Goal: Navigation & Orientation: Find specific page/section

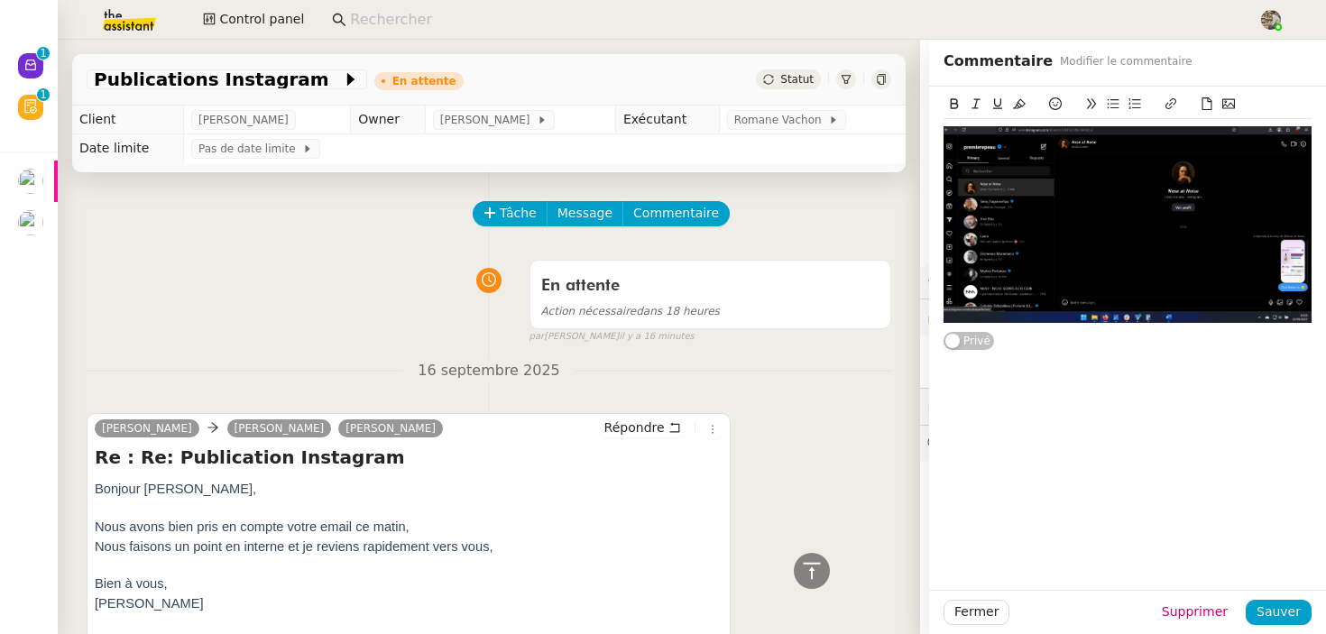
scroll to position [5500, 0]
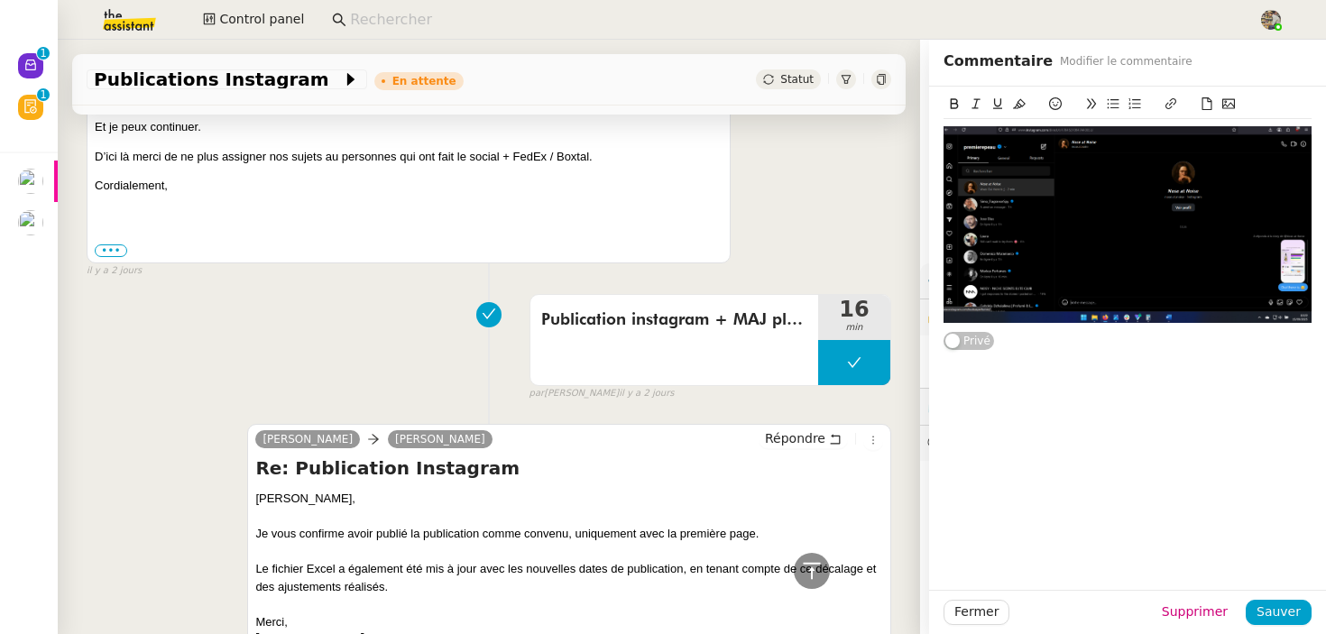
click at [524, 21] on input at bounding box center [795, 20] width 890 height 24
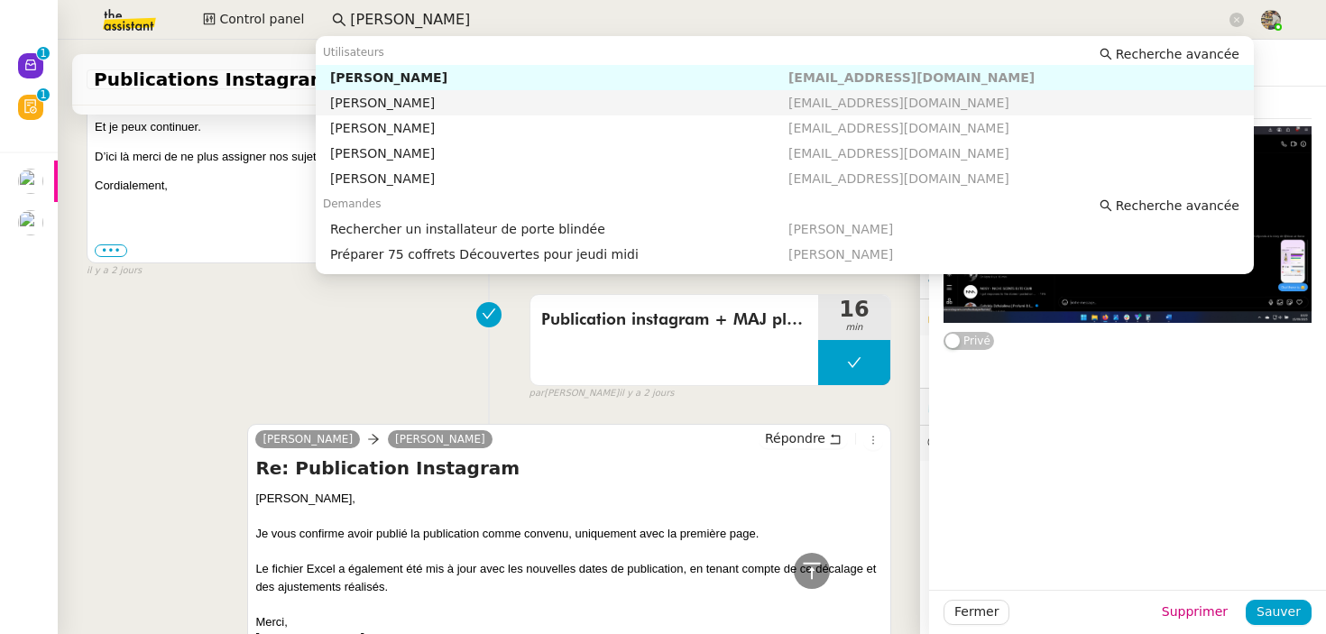
click at [396, 107] on div "[PERSON_NAME]" at bounding box center [559, 103] width 458 height 16
type input "[PERSON_NAME]"
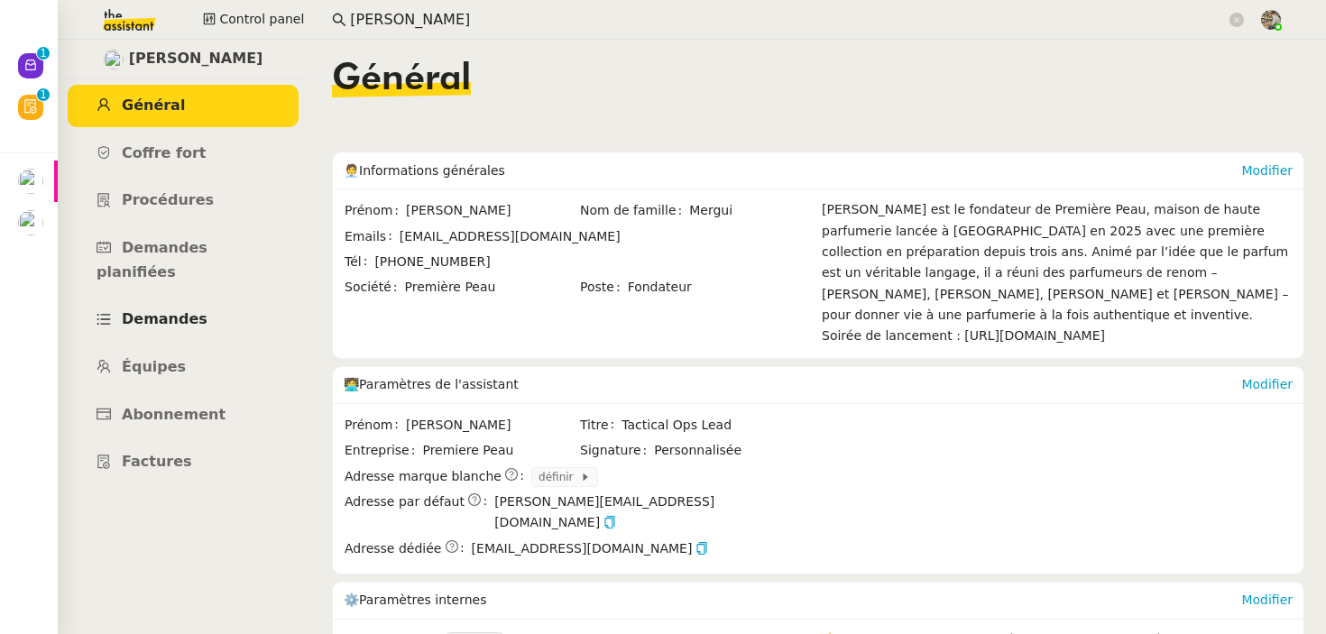
click at [169, 312] on link "Demandes" at bounding box center [183, 320] width 231 height 42
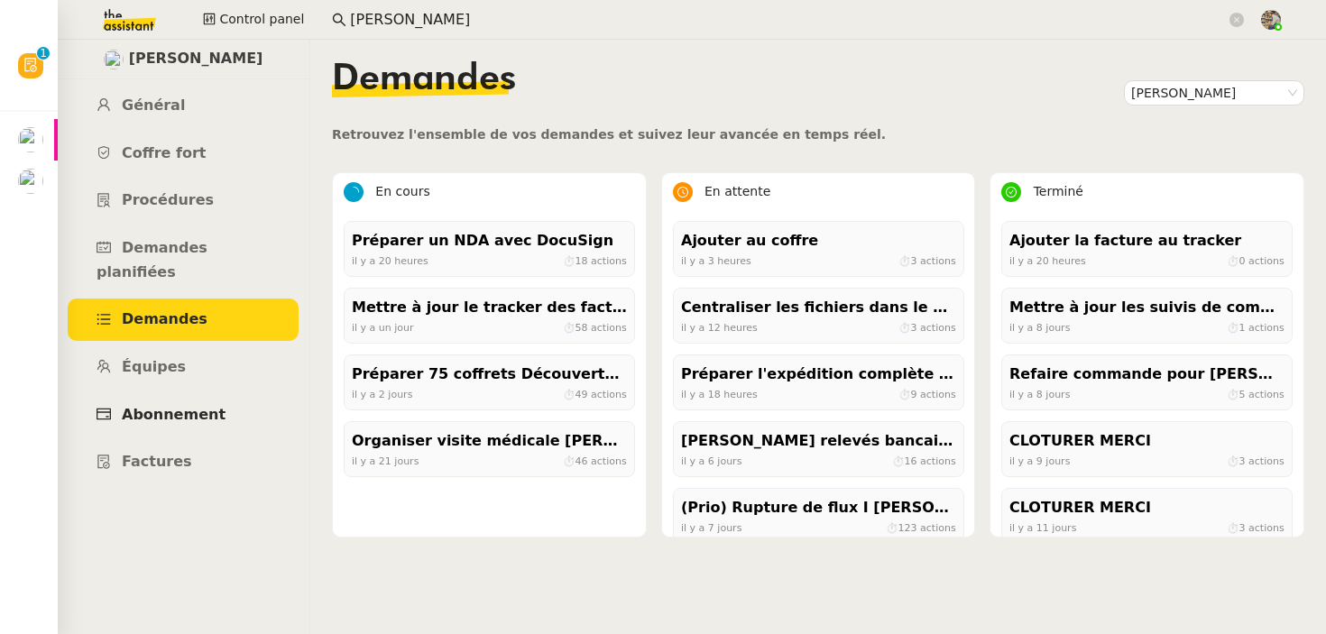
click at [157, 406] on span "Abonnement" at bounding box center [174, 414] width 104 height 17
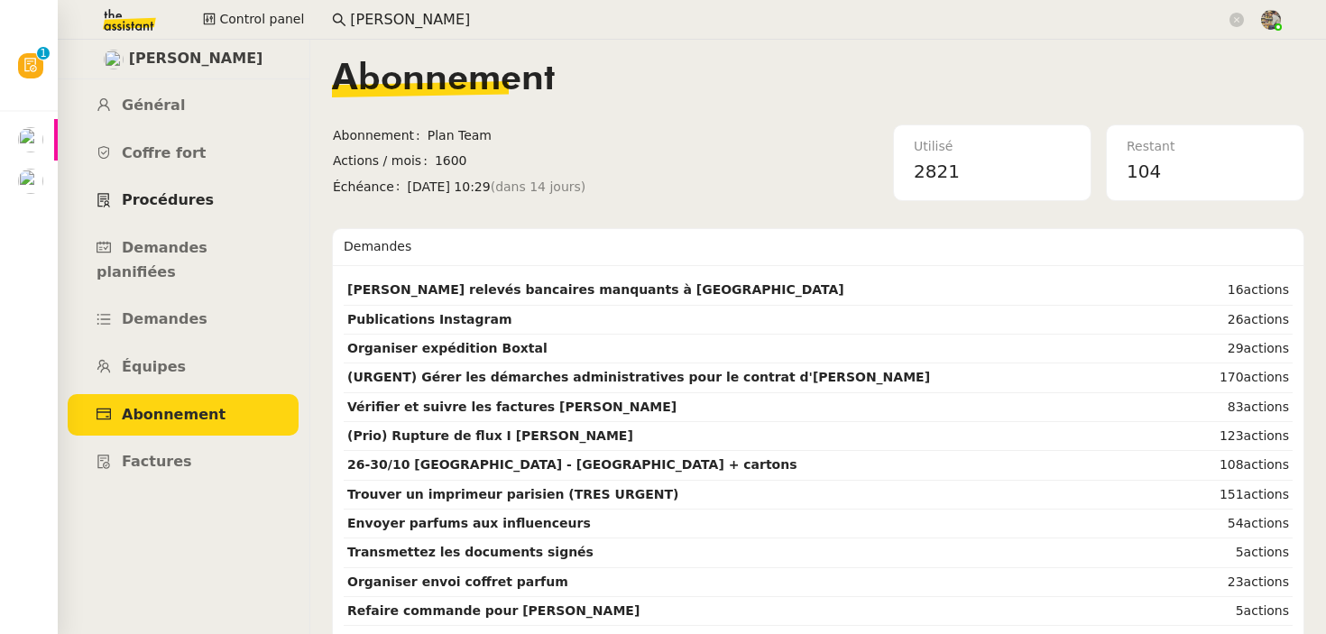
click at [220, 217] on link "Procédures" at bounding box center [183, 201] width 231 height 42
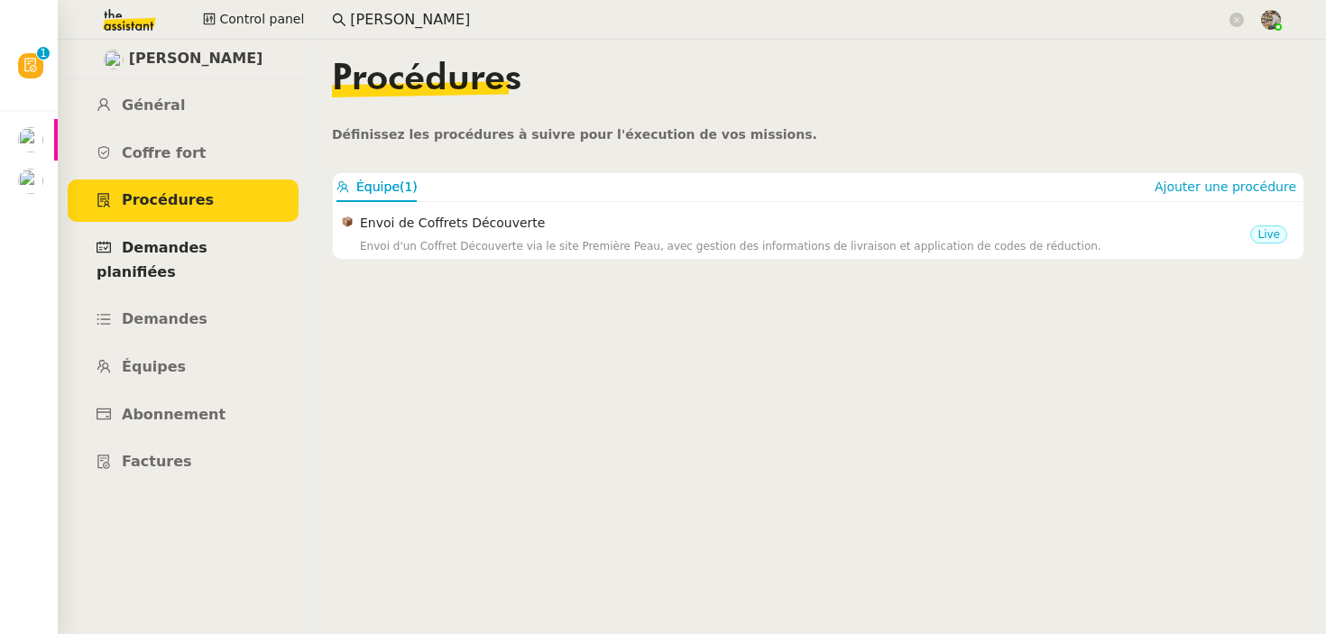
click at [180, 241] on span "Demandes planifiées" at bounding box center [152, 260] width 111 height 42
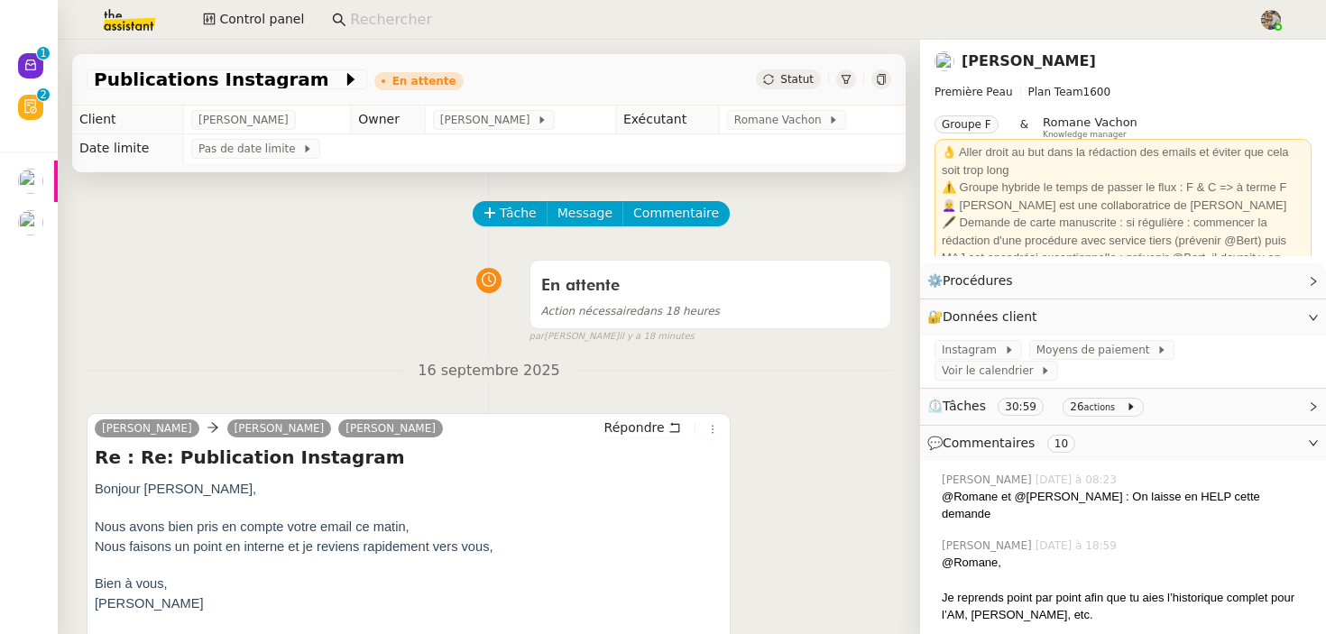
scroll to position [180, 0]
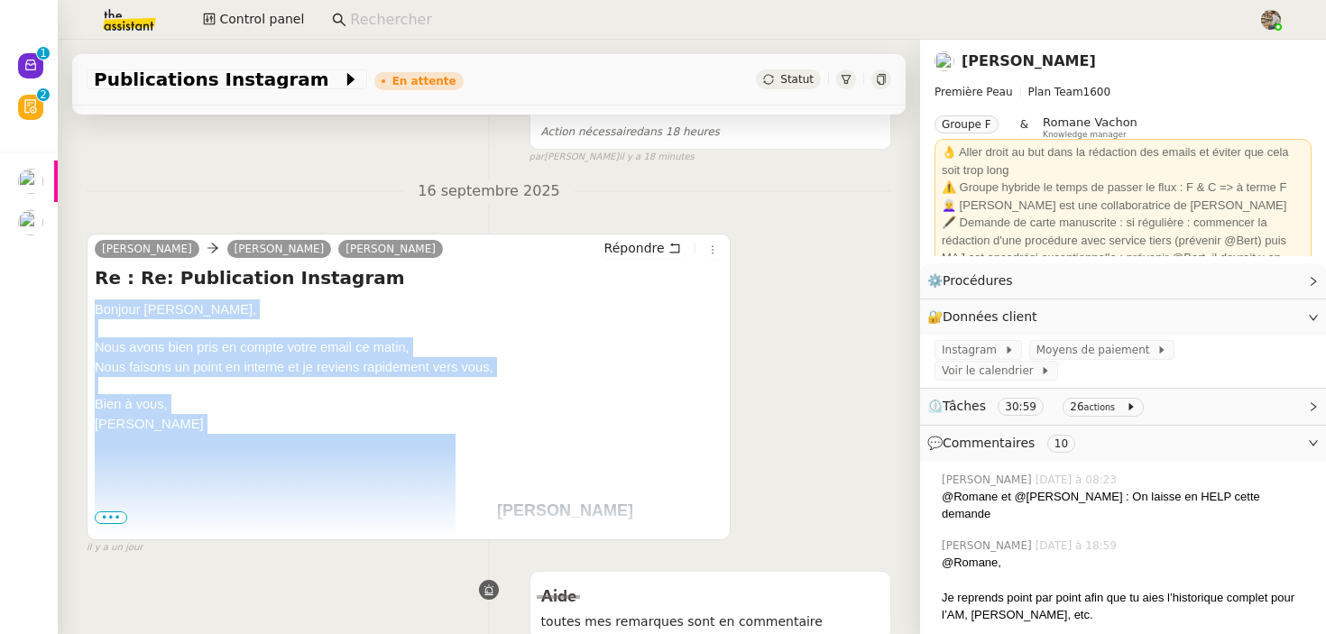
drag, startPoint x: 98, startPoint y: 309, endPoint x: 135, endPoint y: 440, distance: 135.9
click at [135, 440] on div "Bonjour [PERSON_NAME], Nous avons bien pris en compte votre email ce matin, Nou…" at bounding box center [409, 556] width 628 height 513
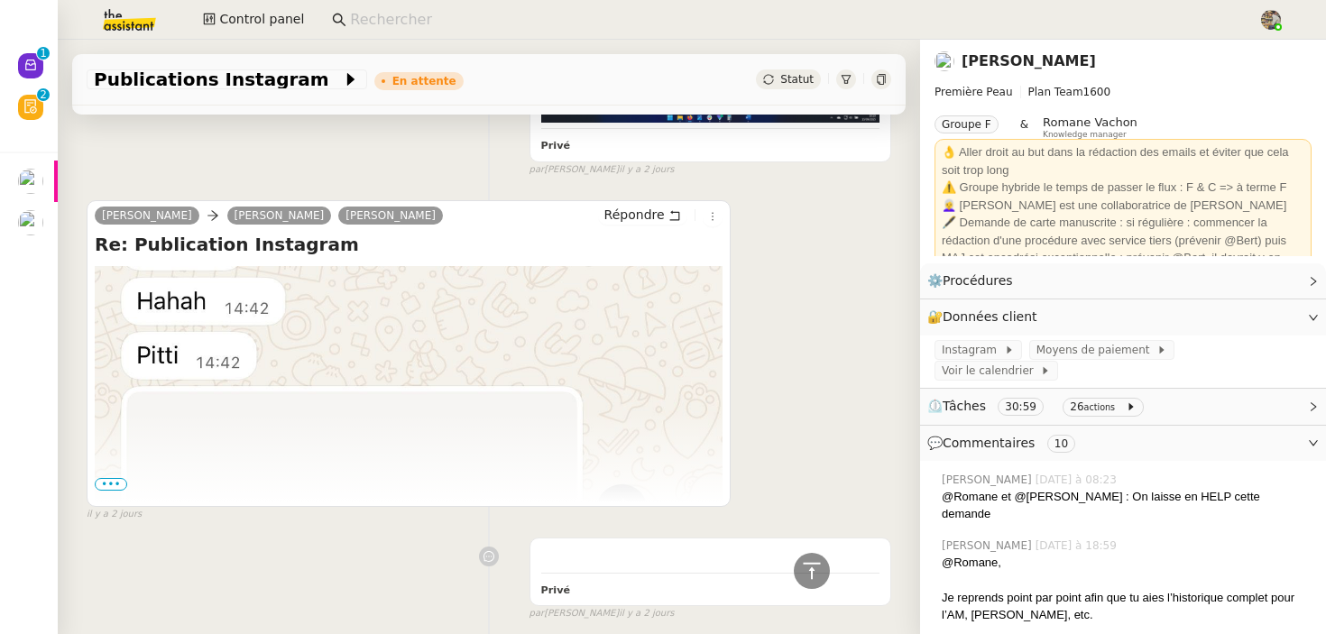
scroll to position [3517, 0]
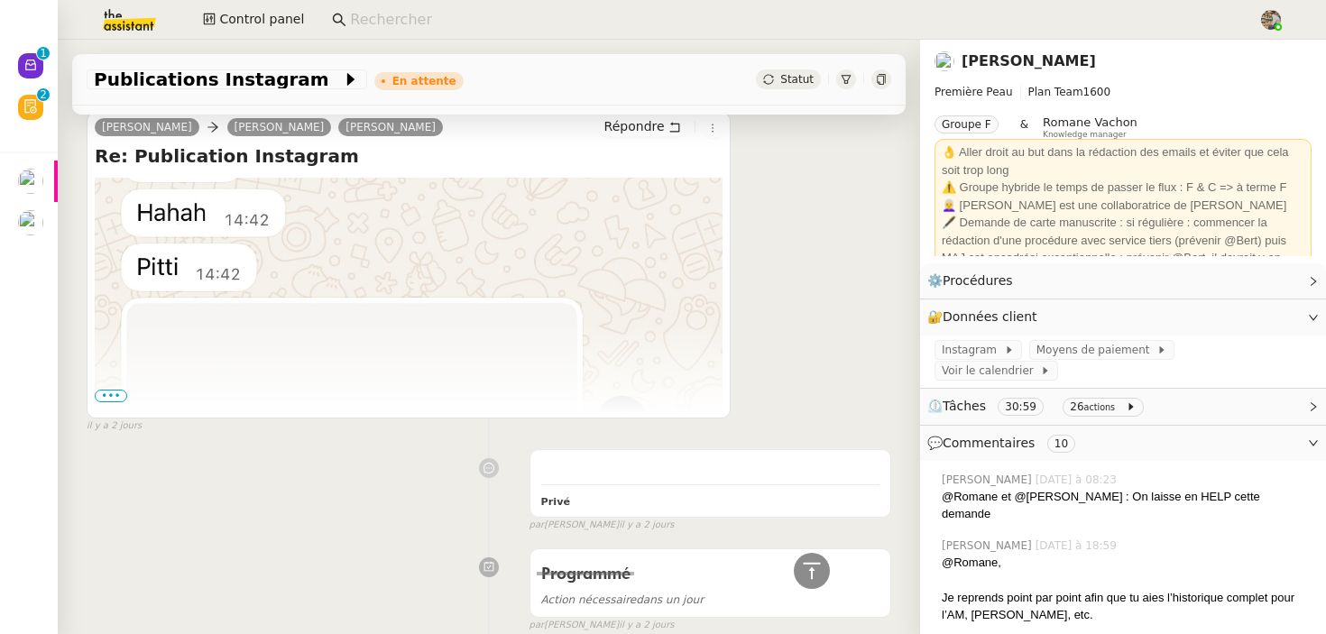
click at [106, 390] on span "•••" at bounding box center [111, 396] width 32 height 13
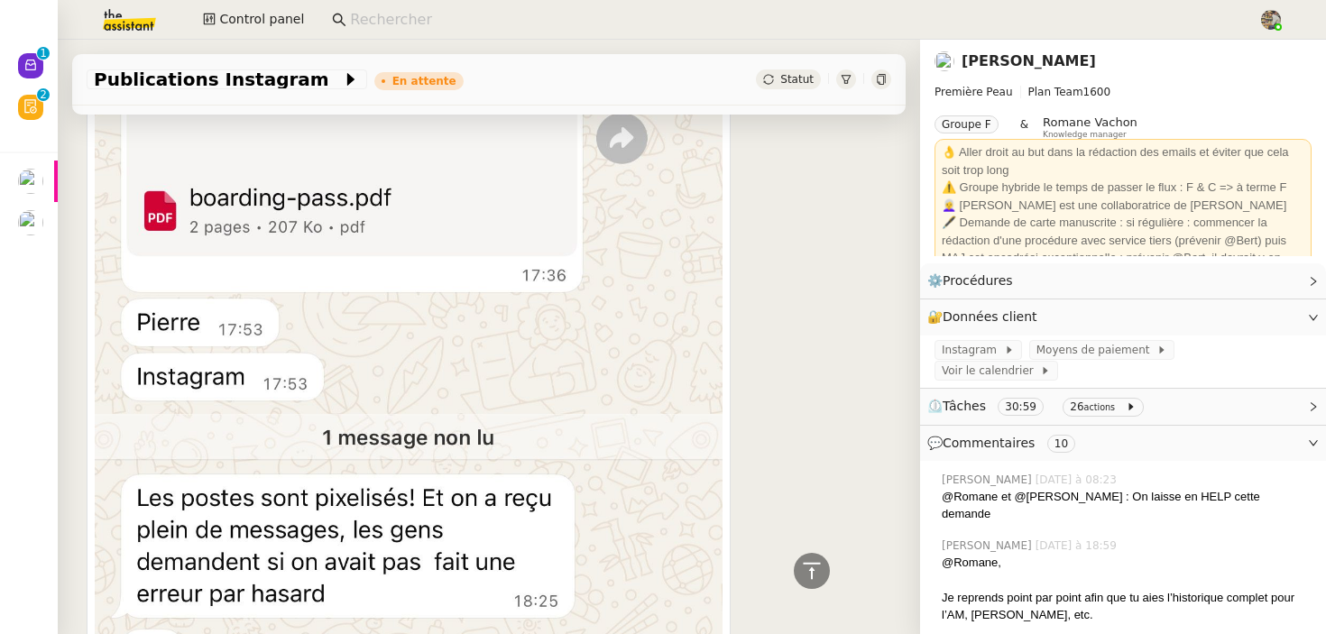
scroll to position [4154, 0]
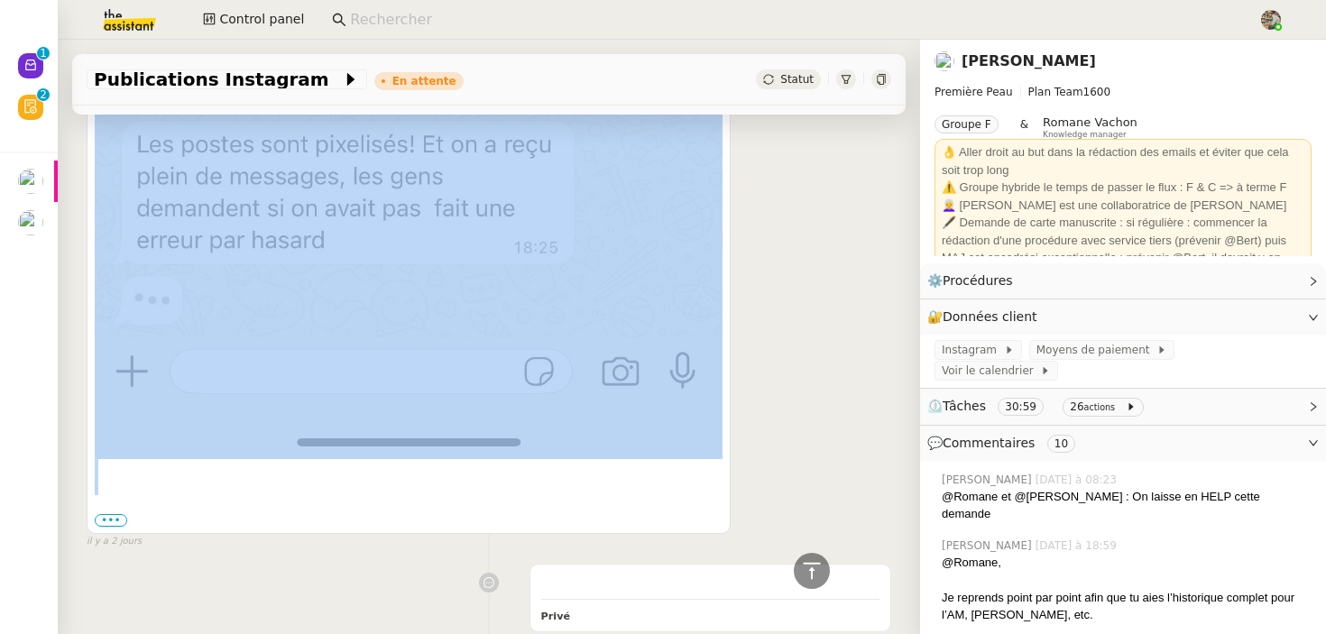
drag, startPoint x: 131, startPoint y: 449, endPoint x: 131, endPoint y: 313, distance: 136.2
click at [131, 313] on div "••• Le lun. 15 sept. 2025 à 18:12, Pierre Mergui < pmergui@premierepeau.com > a…" at bounding box center [409, 35] width 628 height 988
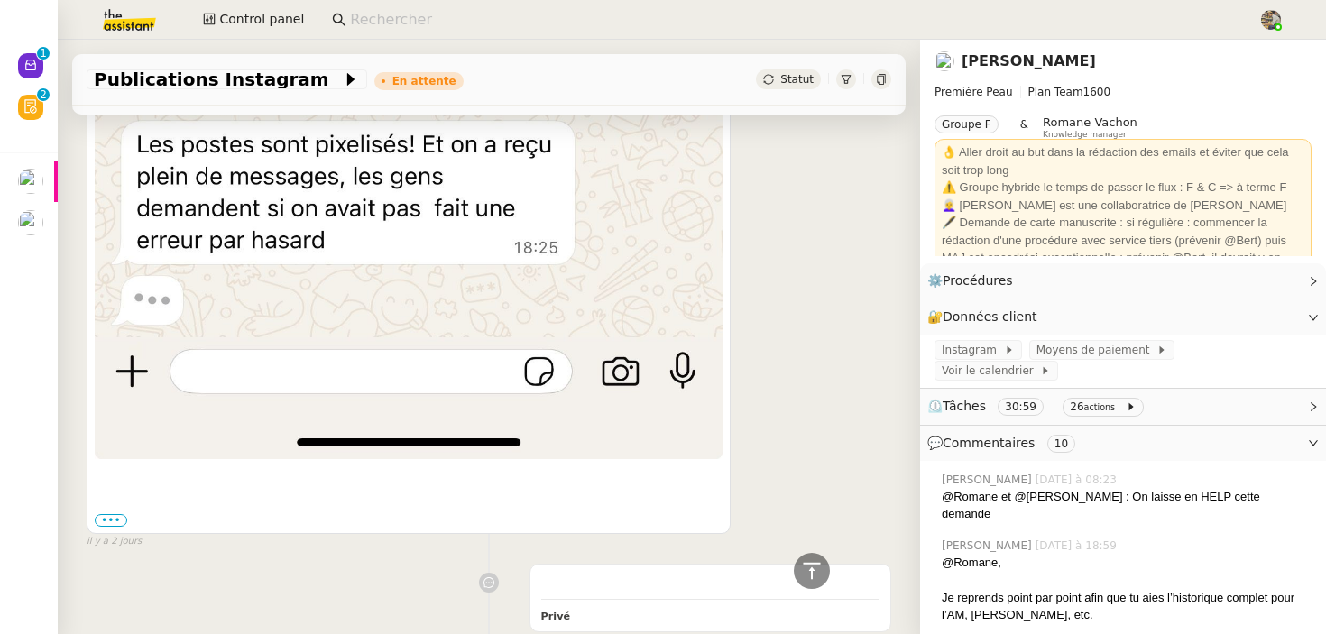
click at [119, 477] on div "••• Le lun. 15 sept. 2025 à 18:12, Pierre Mergui < pmergui@premierepeau.com > a…" at bounding box center [409, 503] width 628 height 52
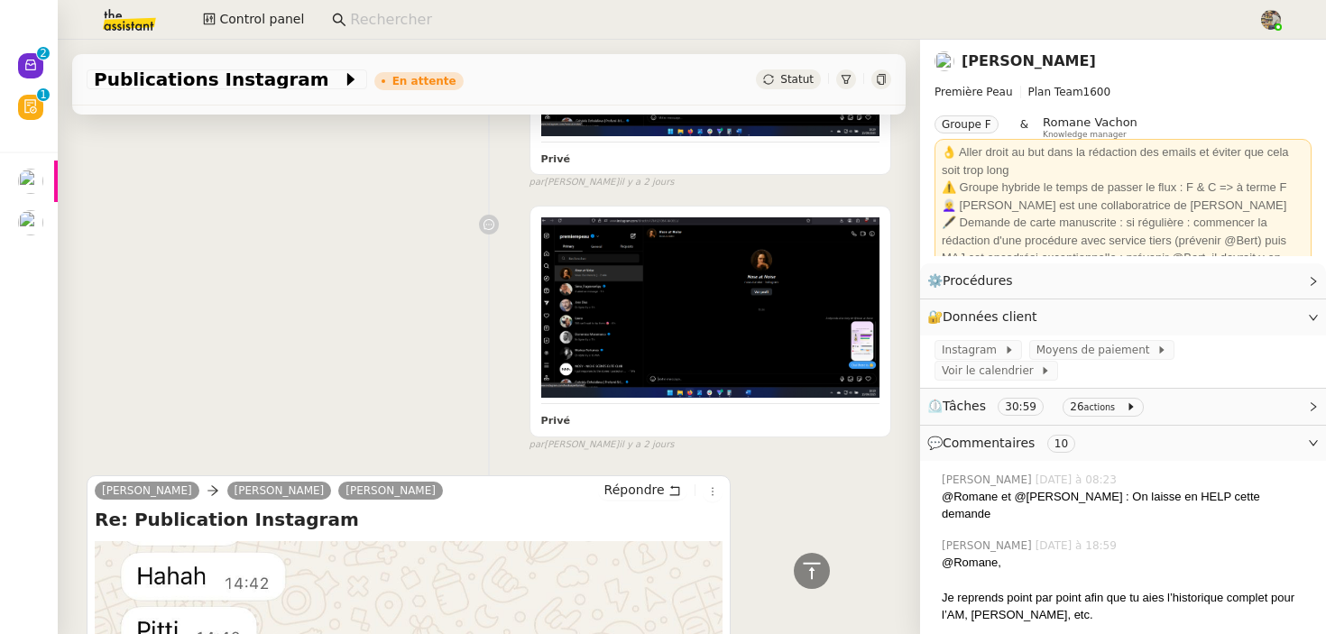
scroll to position [3133, 0]
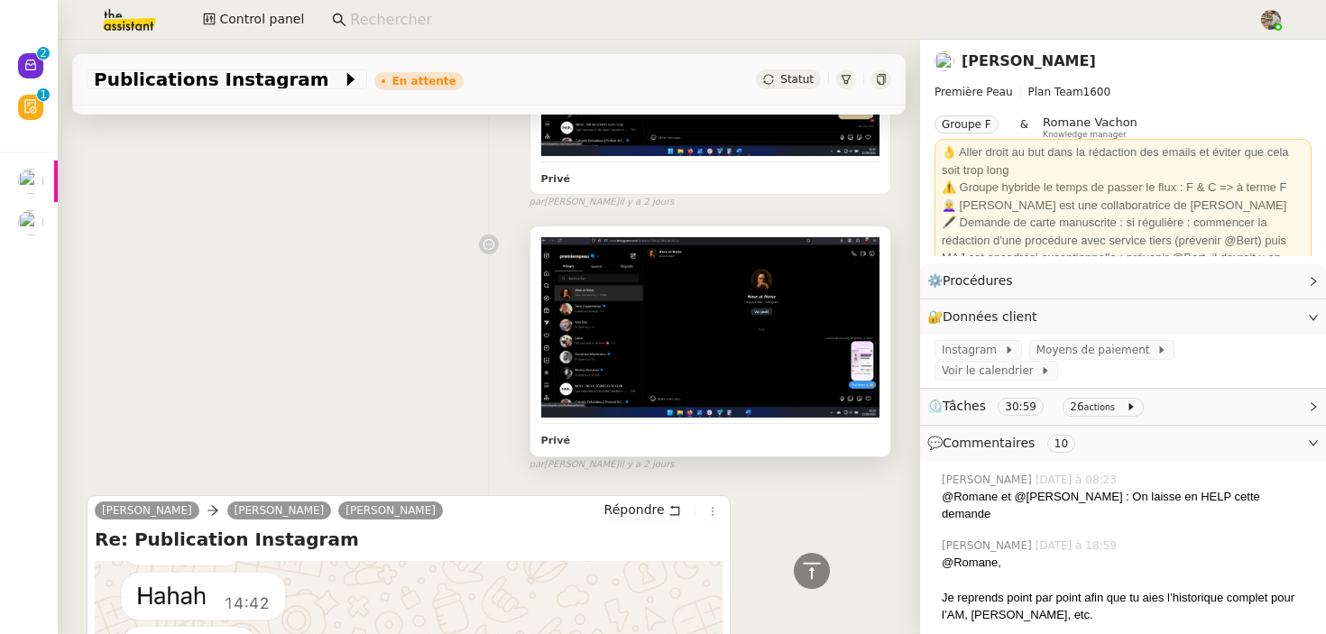
click at [675, 305] on img at bounding box center [710, 327] width 338 height 181
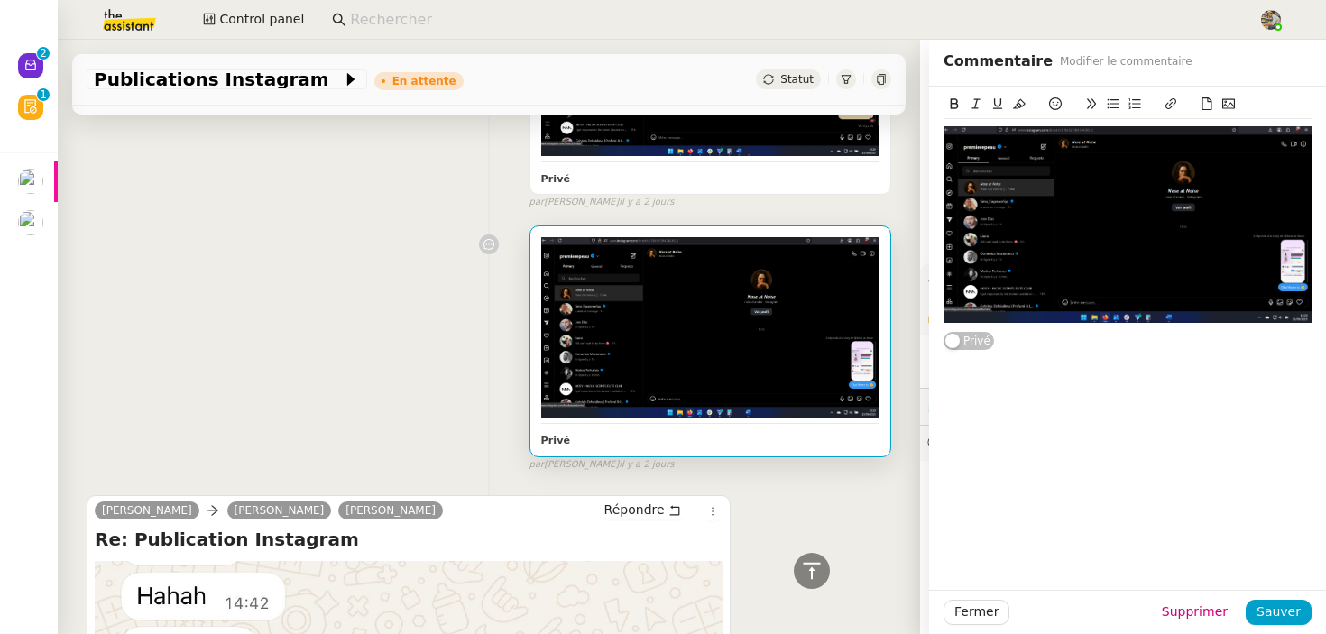
click at [675, 305] on img at bounding box center [710, 327] width 338 height 181
click at [1149, 212] on img at bounding box center [1128, 224] width 368 height 197
click at [1149, 212] on div at bounding box center [1127, 224] width 368 height 197
click at [380, 296] on div "Privé false par Anna F. il y a 2 jours" at bounding box center [489, 344] width 805 height 255
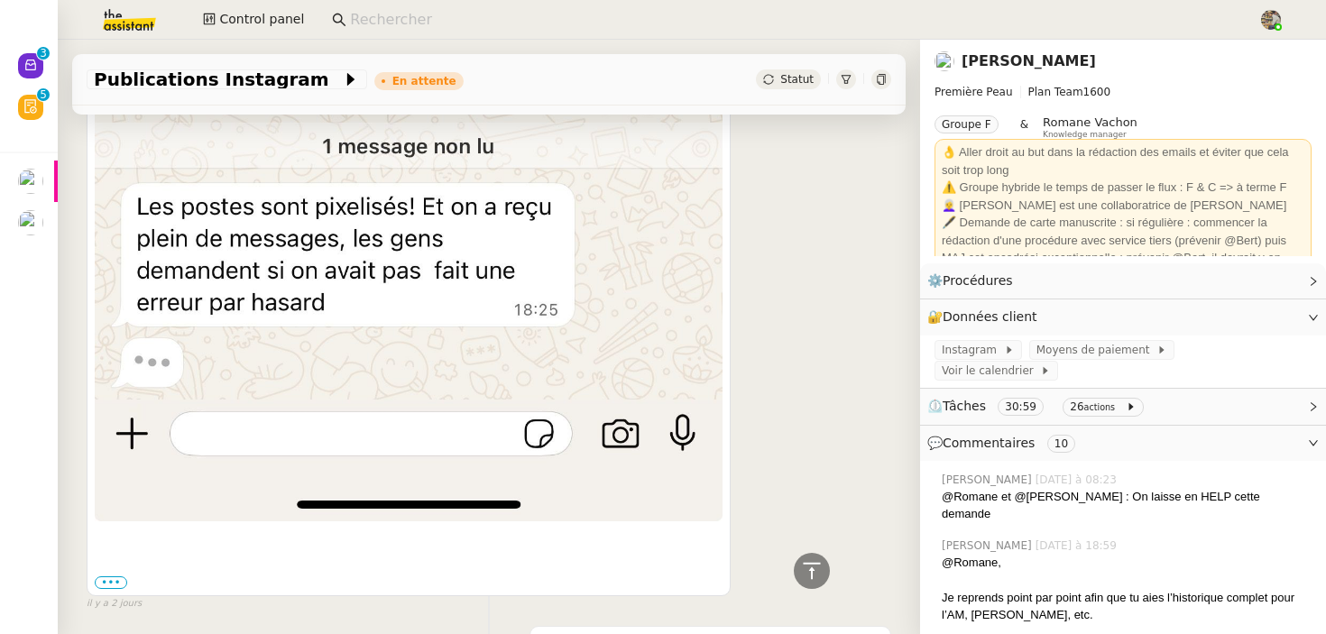
scroll to position [3225, 0]
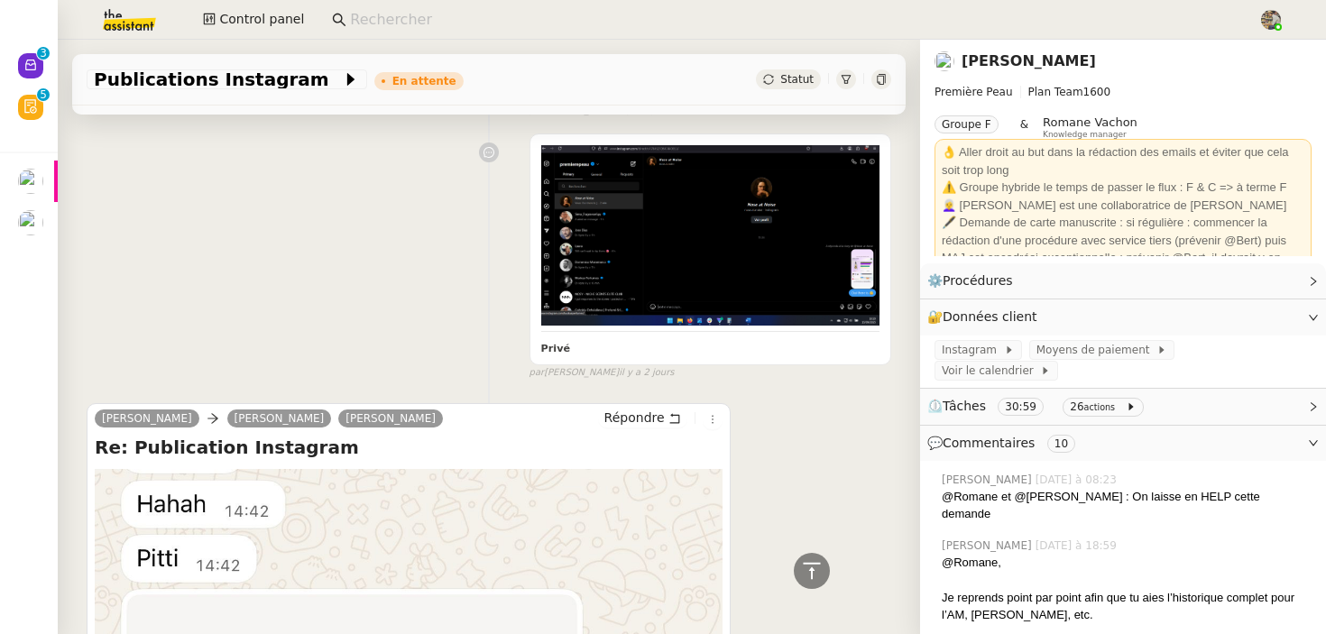
click at [1013, 56] on link "[PERSON_NAME]" at bounding box center [1029, 60] width 134 height 17
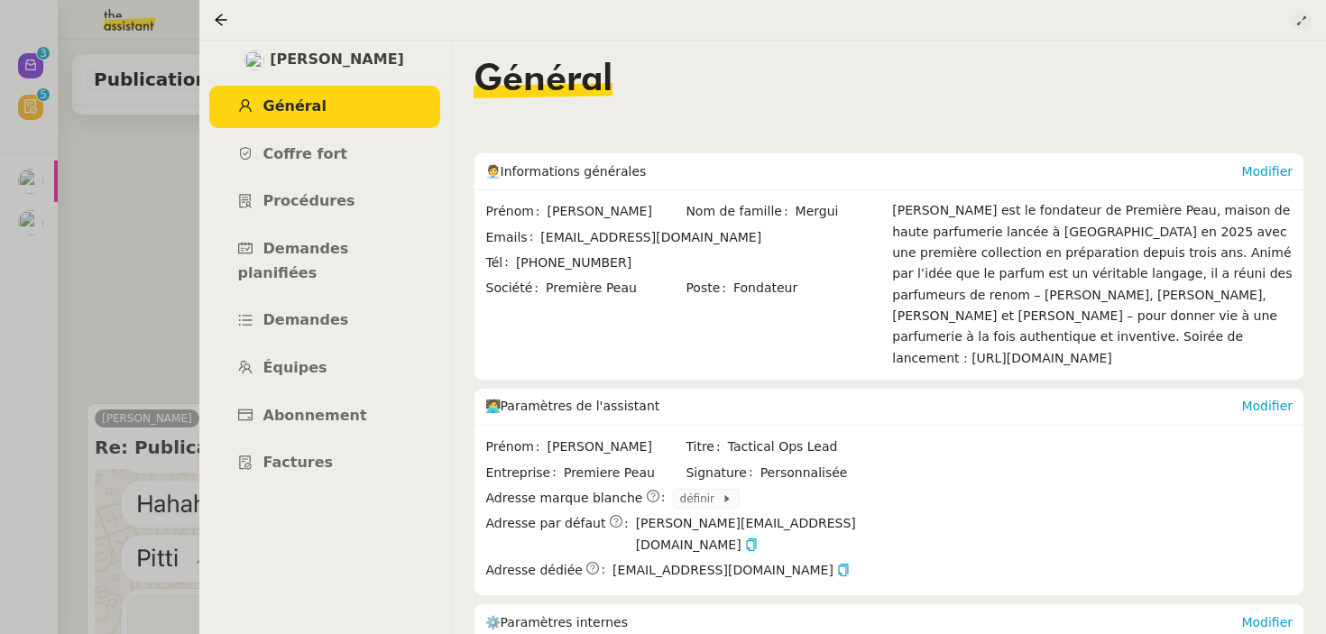
click at [1309, 22] on icon at bounding box center [1302, 20] width 18 height 11
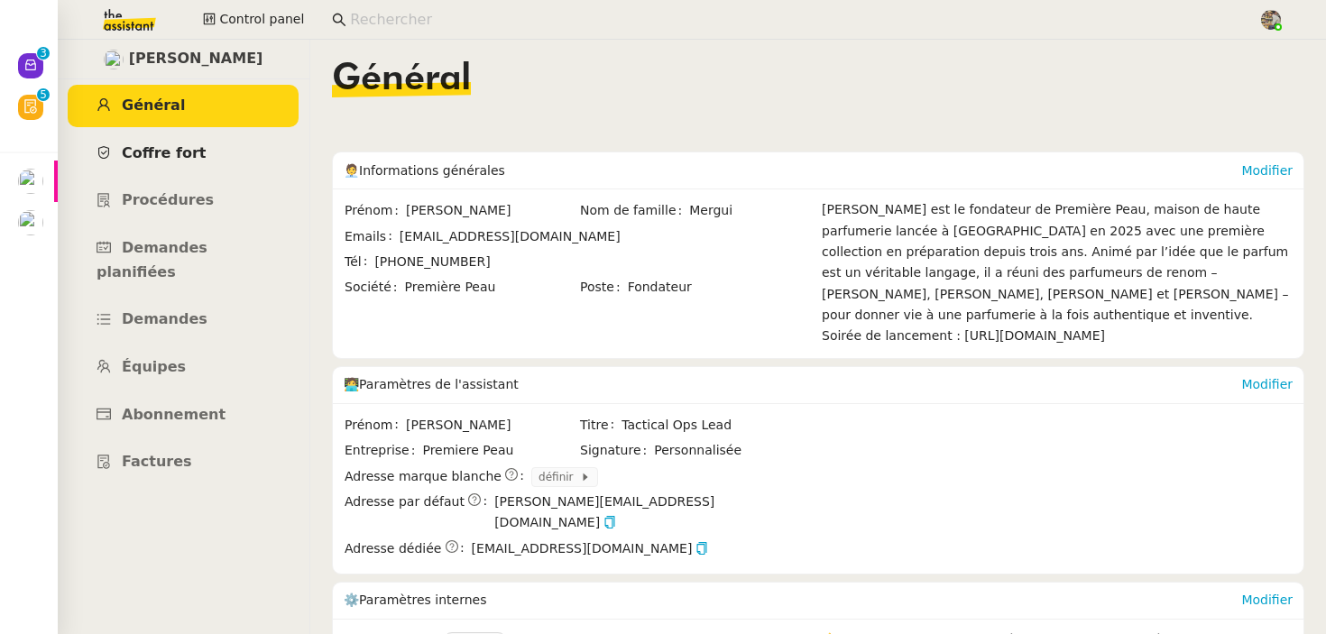
click at [150, 158] on span "Coffre fort" at bounding box center [164, 152] width 85 height 17
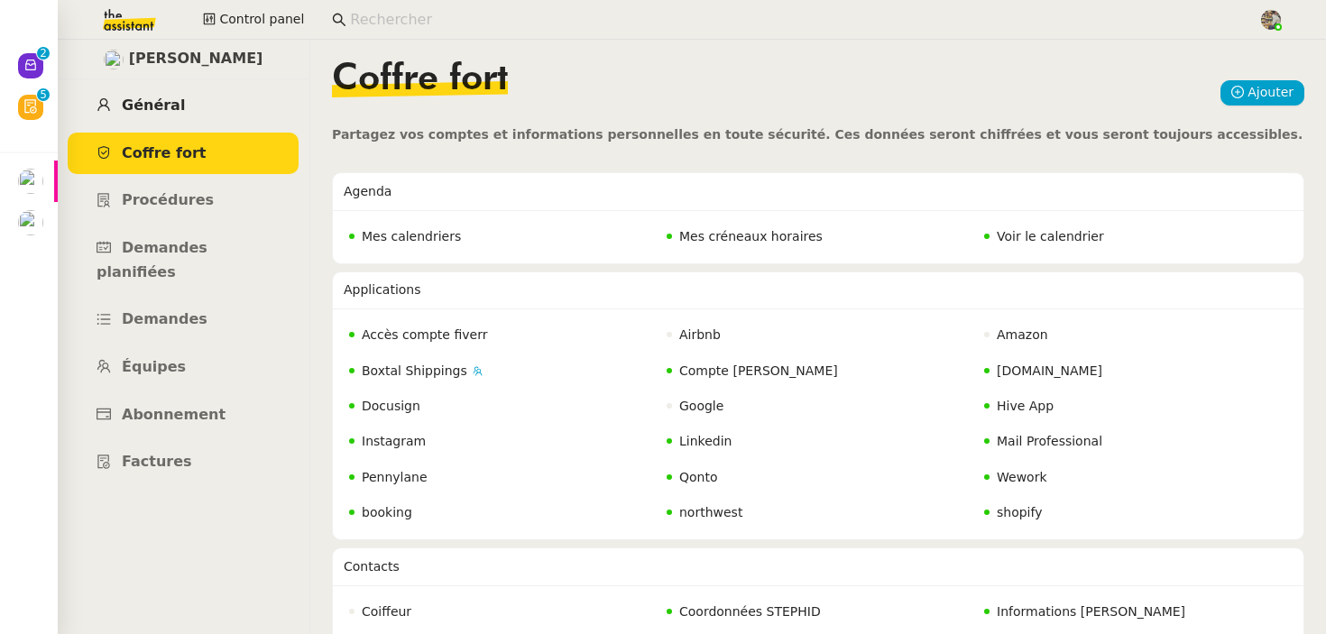
click at [165, 106] on span "Général" at bounding box center [153, 105] width 63 height 17
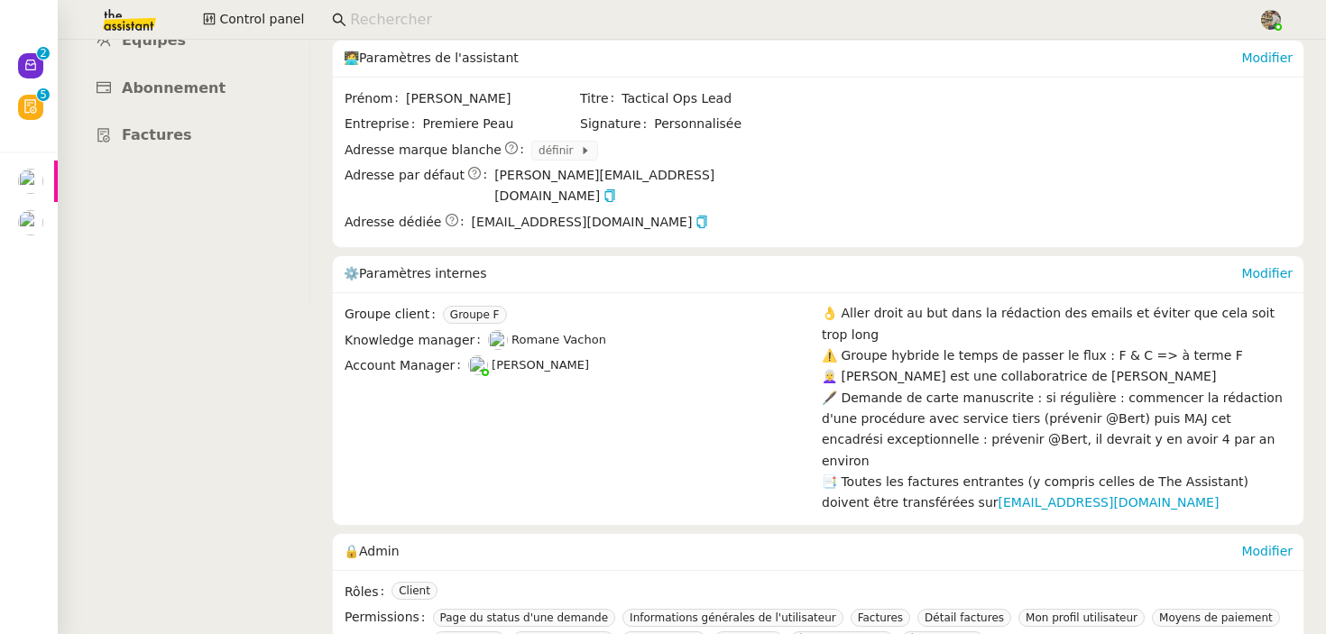
scroll to position [328, 0]
click at [438, 133] on span "Premiere Peau" at bounding box center [500, 122] width 156 height 21
drag, startPoint x: 504, startPoint y: 143, endPoint x: 396, endPoint y: 143, distance: 108.3
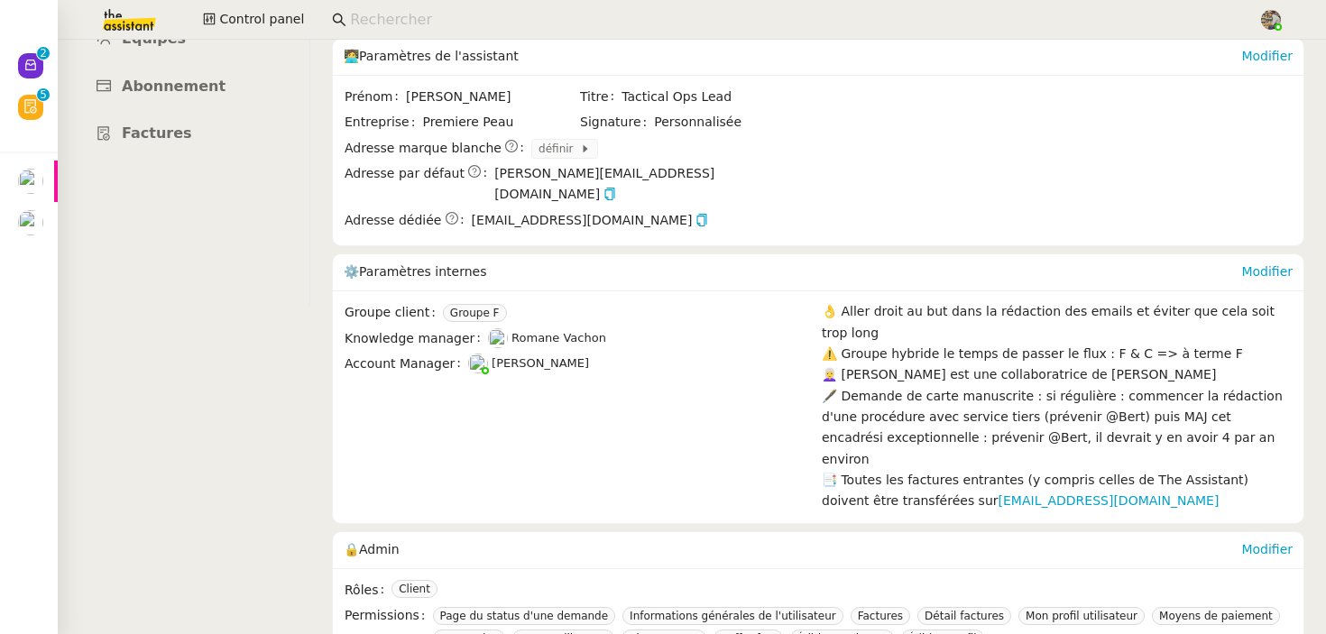
click at [396, 133] on div "Entreprise Premiere Peau" at bounding box center [462, 122] width 234 height 21
